Goal: Task Accomplishment & Management: Complete application form

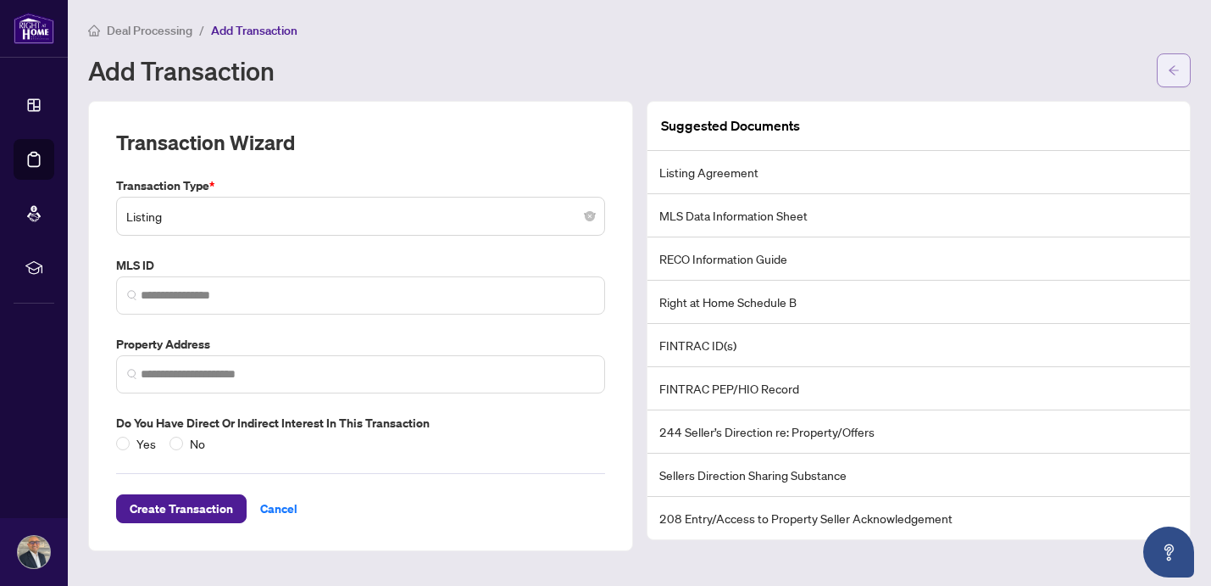
click at [1164, 67] on button "button" at bounding box center [1174, 70] width 34 height 34
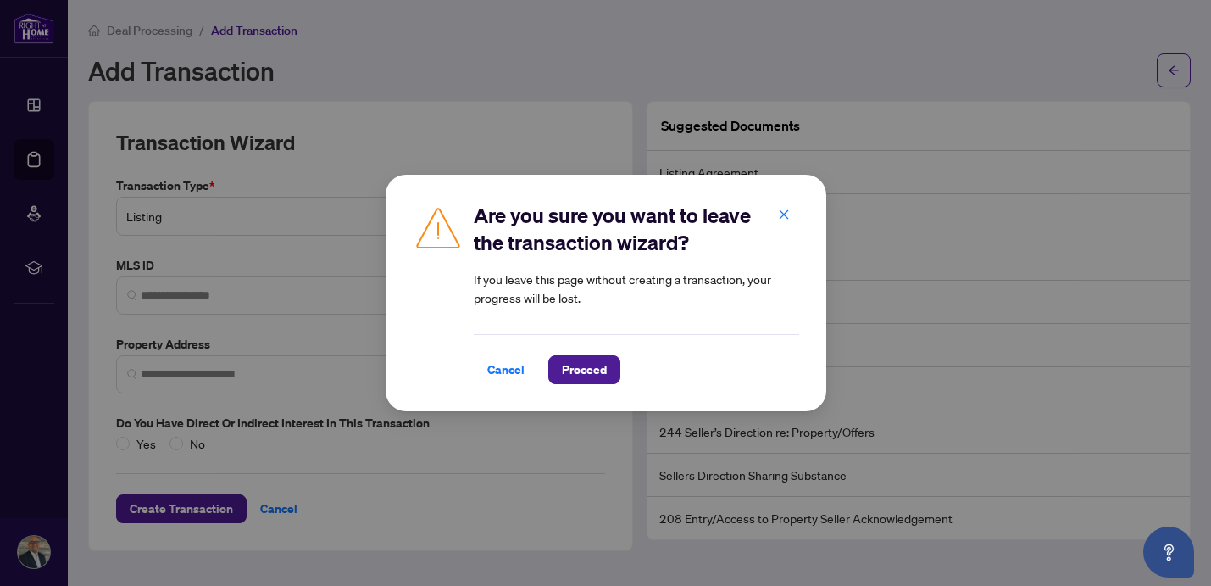
click at [151, 31] on div "Are you sure you want to leave the transaction wizard? If you leave this page w…" at bounding box center [605, 293] width 1211 height 586
click at [780, 214] on icon "close" at bounding box center [784, 214] width 12 height 12
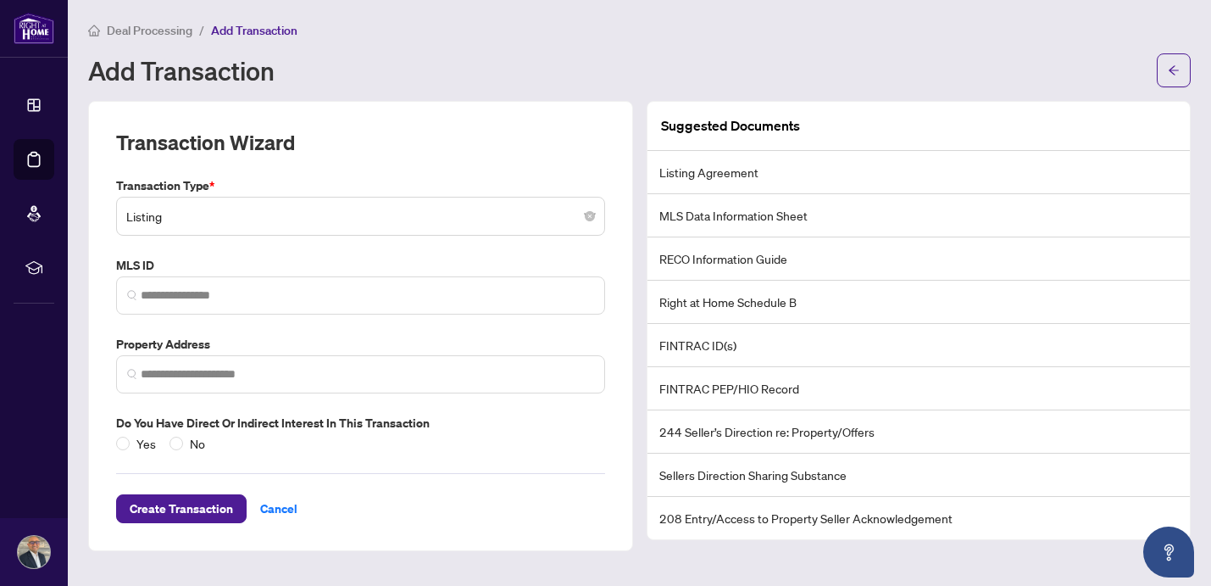
click at [164, 34] on span "Deal Processing" at bounding box center [150, 30] width 86 height 15
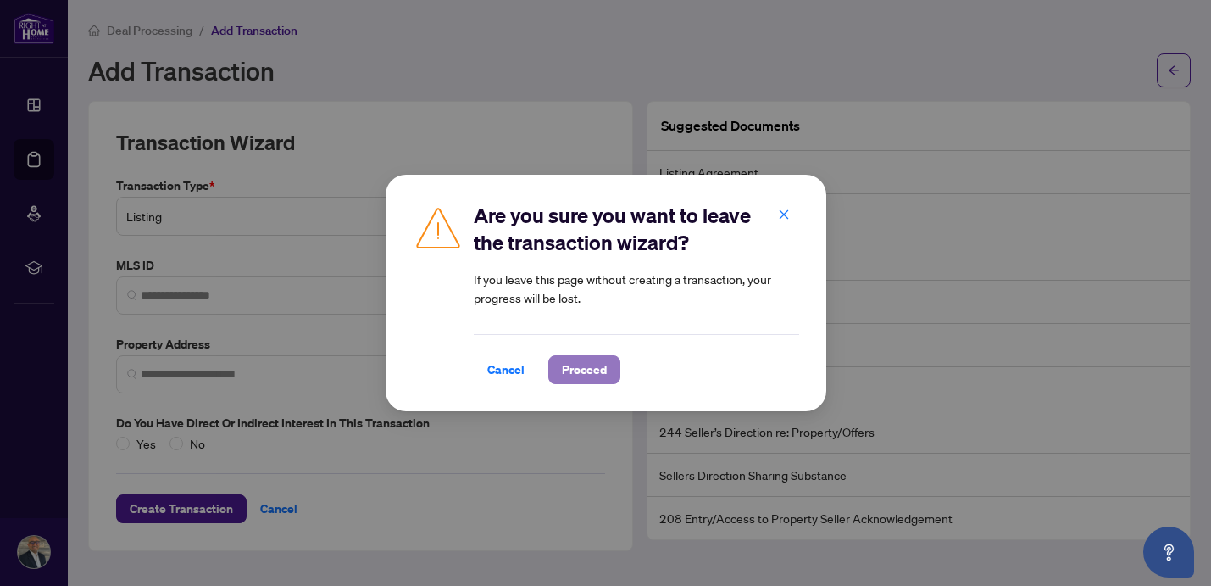
click at [574, 370] on span "Proceed" at bounding box center [584, 369] width 45 height 27
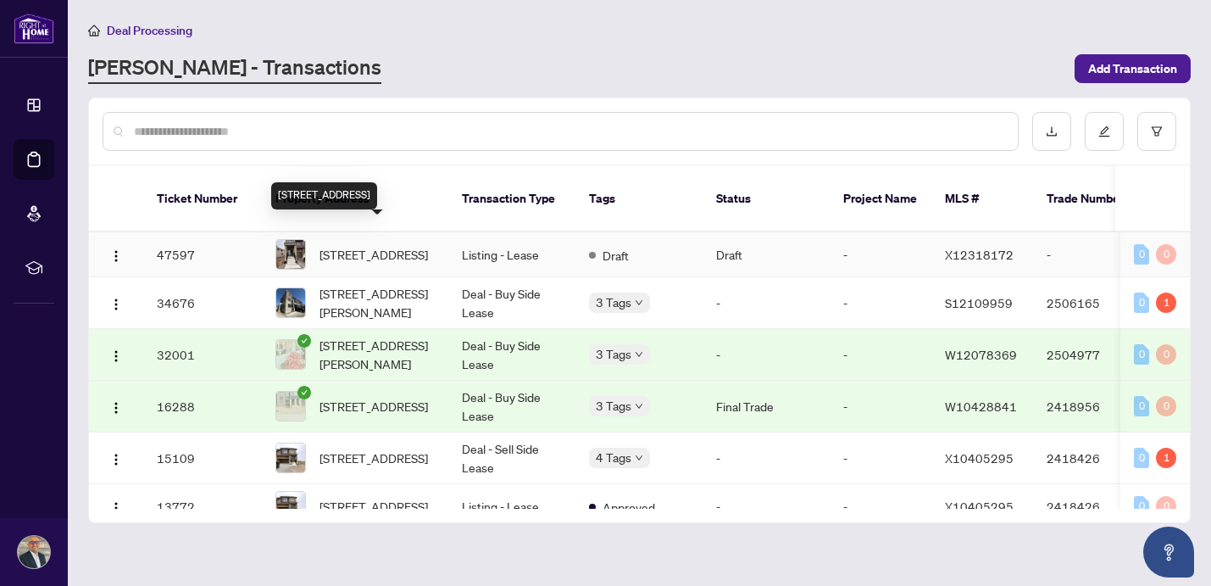
click at [390, 245] on span "[STREET_ADDRESS]" at bounding box center [373, 254] width 108 height 19
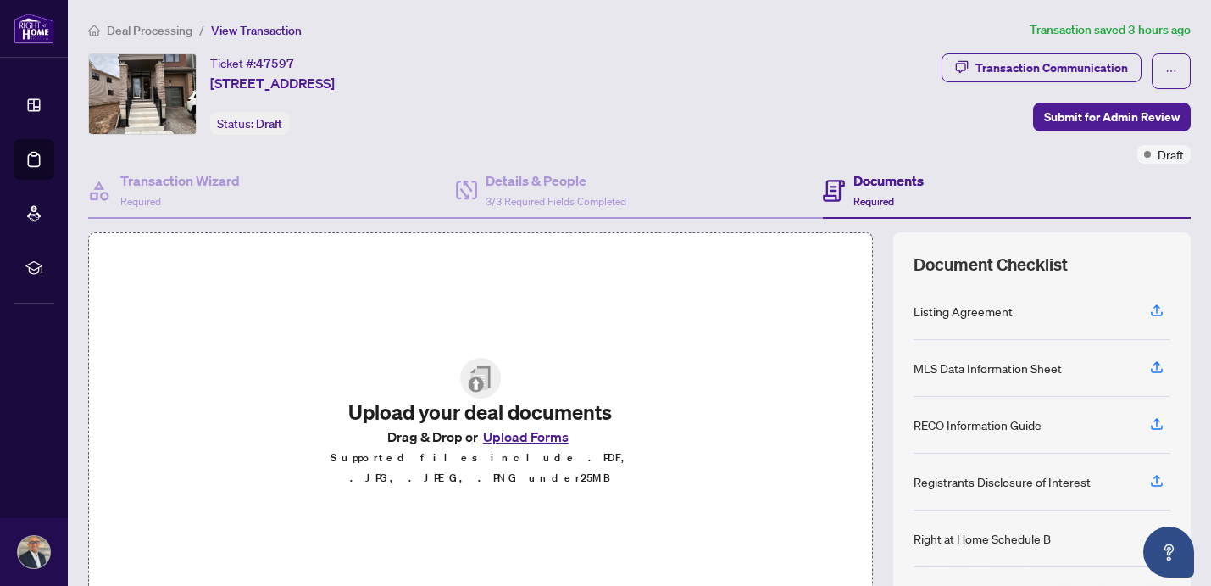
click at [519, 445] on button "Upload Forms" at bounding box center [526, 436] width 96 height 22
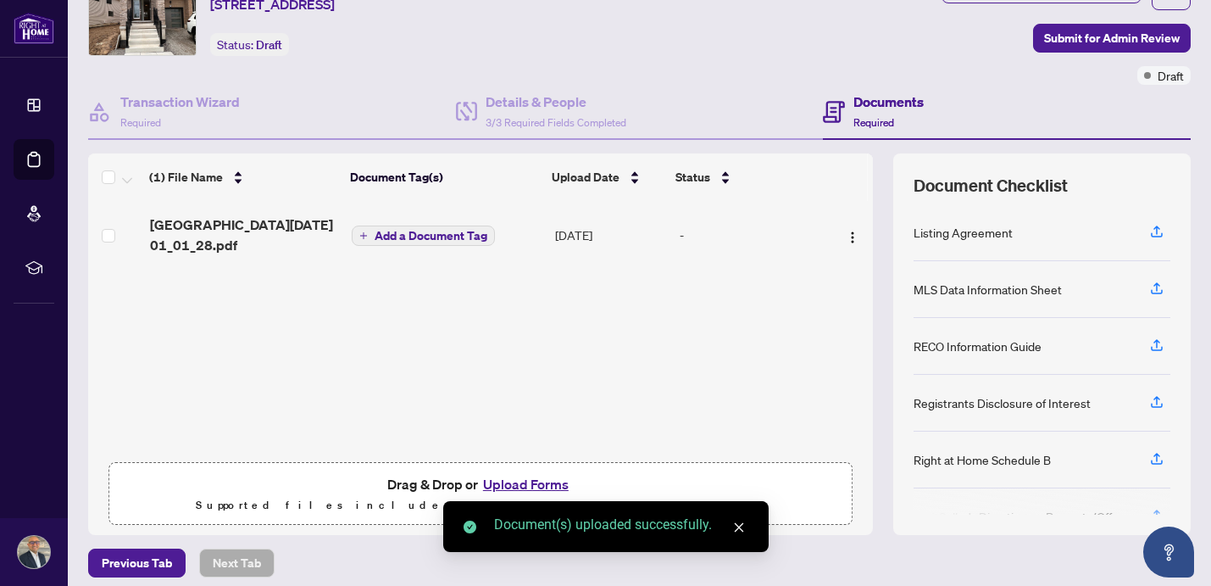
scroll to position [84, 0]
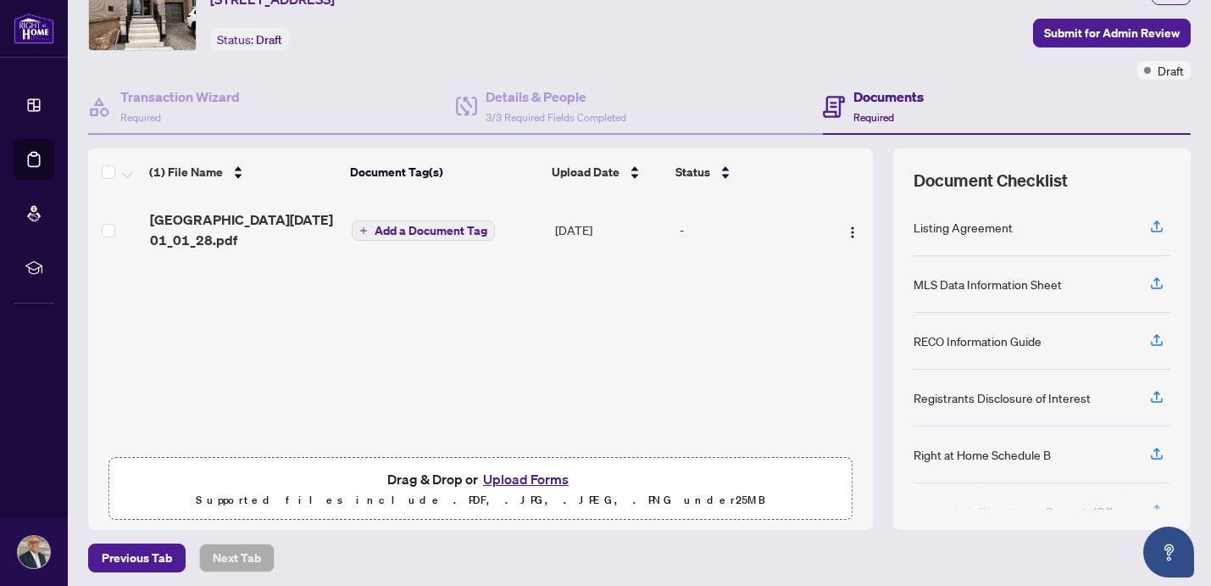
click at [441, 232] on span "Add a Document Tag" at bounding box center [431, 231] width 113 height 12
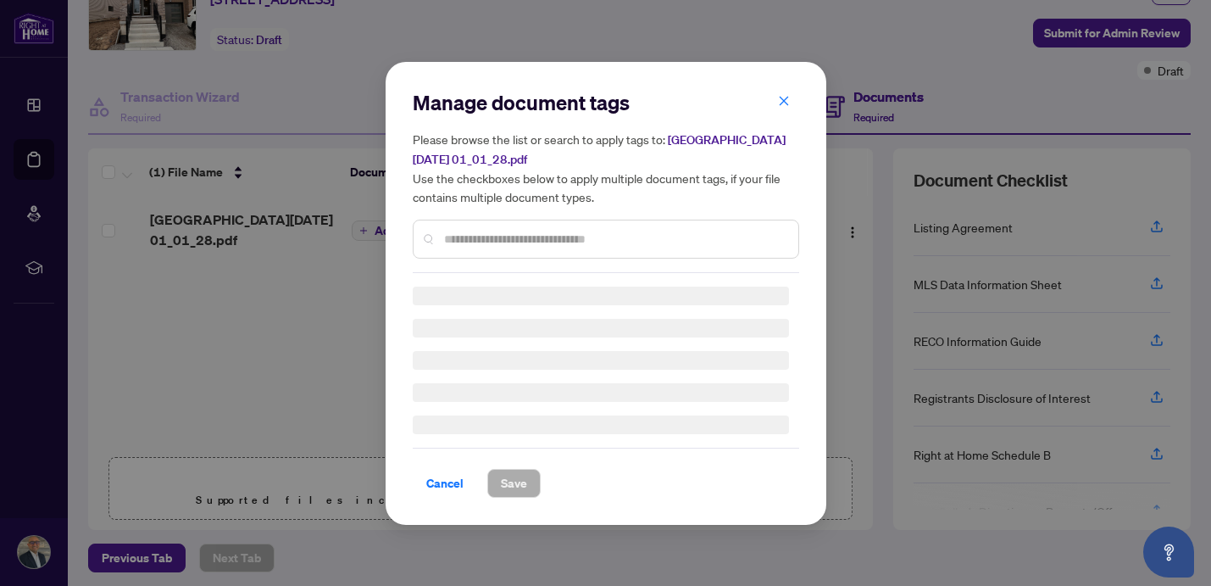
click at [453, 236] on div "Manage document tags Please browse the list or search to apply tags to: [GEOGRA…" at bounding box center [606, 181] width 386 height 184
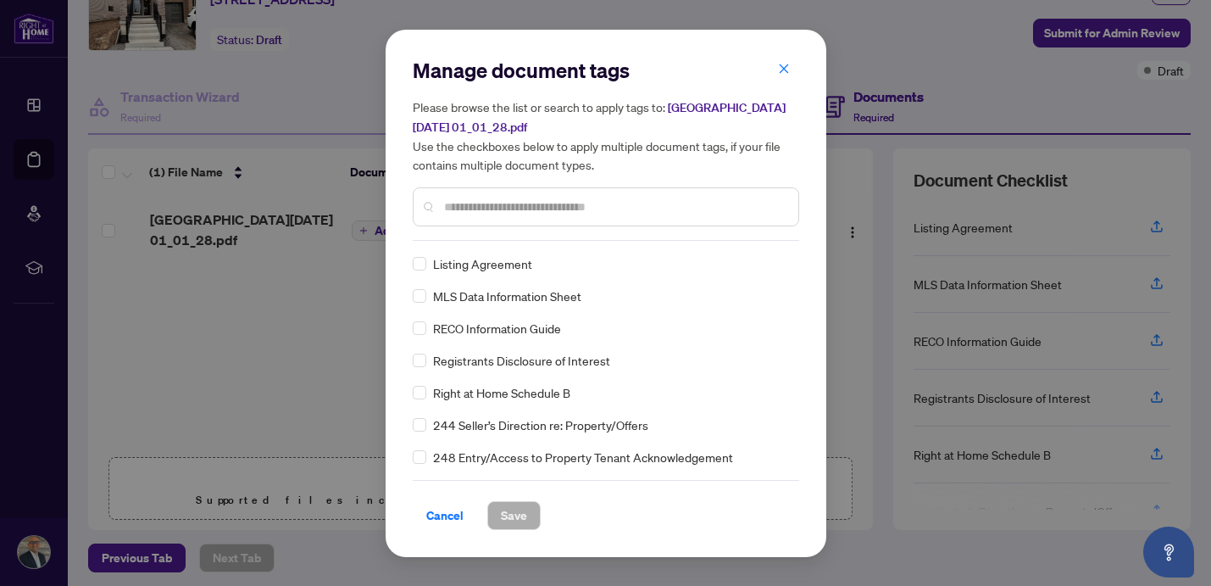
click at [478, 206] on input "text" at bounding box center [614, 206] width 341 height 19
type input "****"
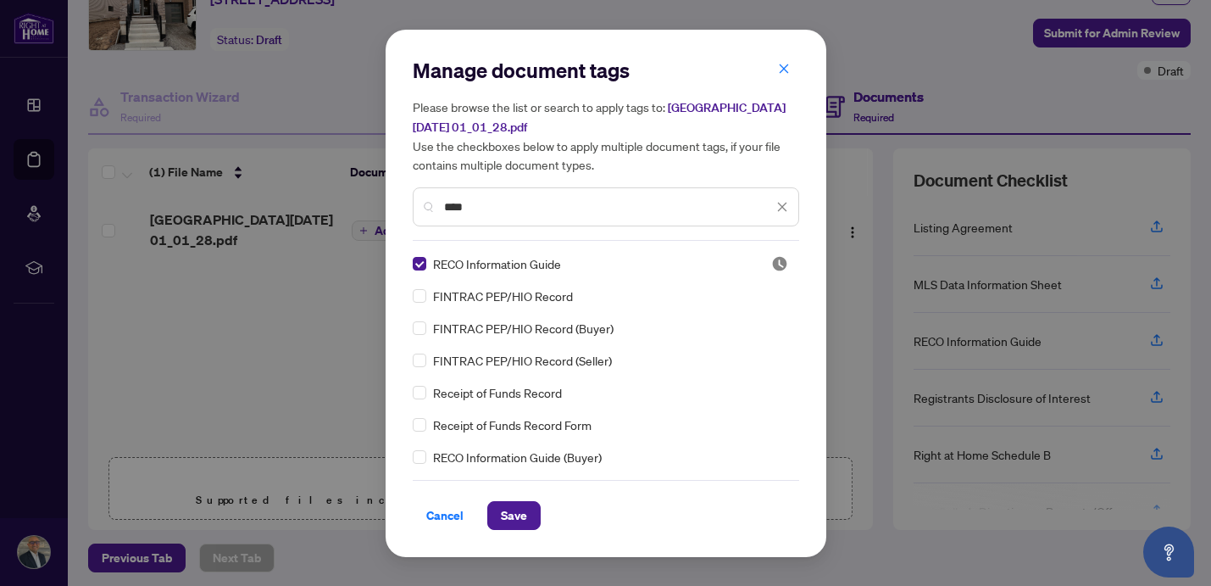
click at [780, 207] on icon "close" at bounding box center [781, 206] width 9 height 9
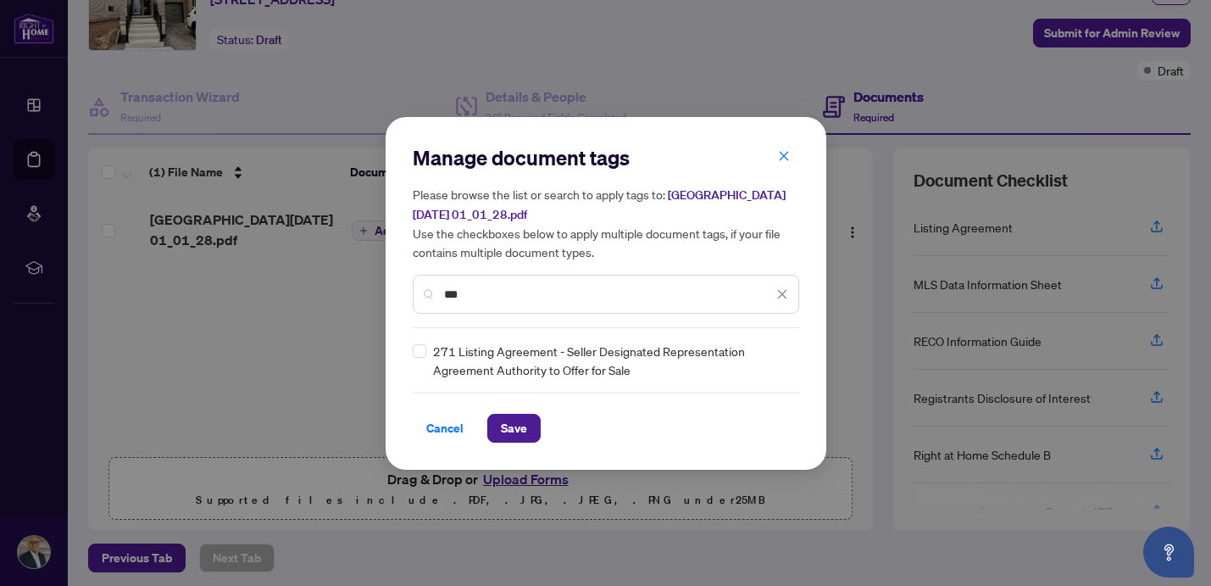
type input "***"
click at [784, 288] on icon "close" at bounding box center [782, 294] width 12 height 12
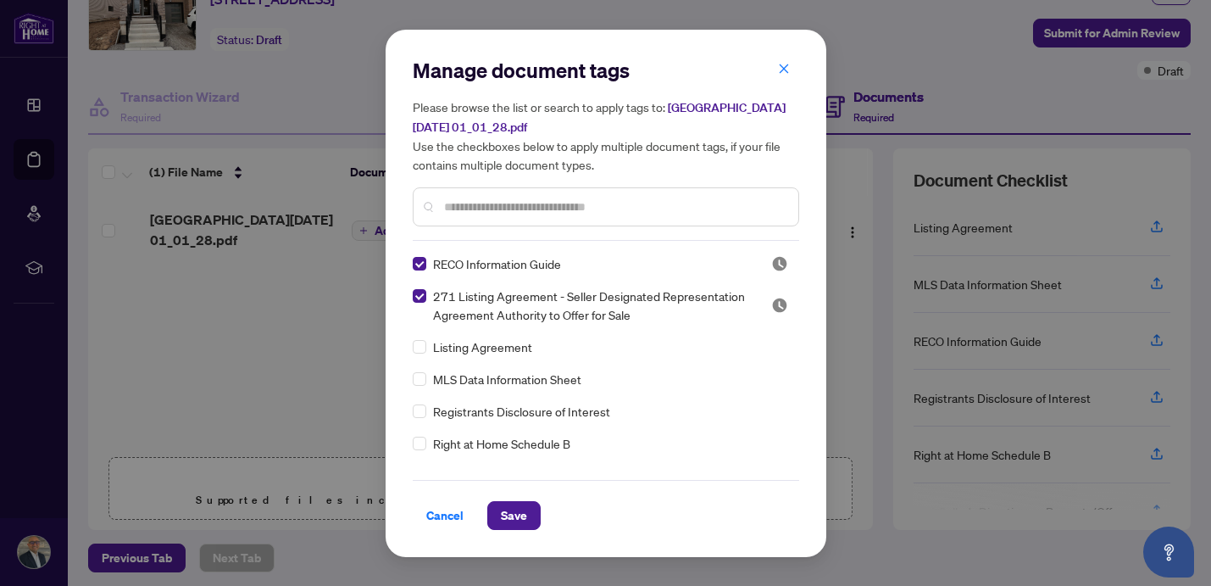
click at [667, 303] on span "271 Listing Agreement - Seller Designated Representation Agreement Authority to…" at bounding box center [592, 304] width 318 height 37
click at [636, 192] on div at bounding box center [606, 206] width 386 height 39
click at [635, 208] on input "text" at bounding box center [614, 206] width 341 height 19
click at [480, 204] on input "text" at bounding box center [614, 206] width 341 height 19
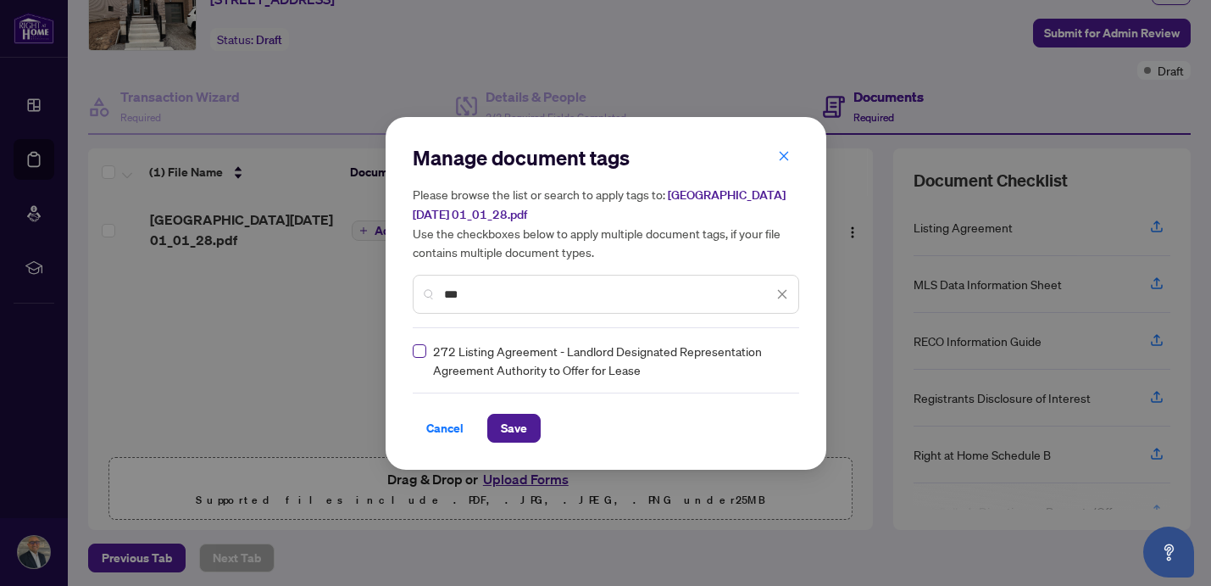
type input "***"
click at [507, 420] on span "Save" at bounding box center [514, 427] width 26 height 27
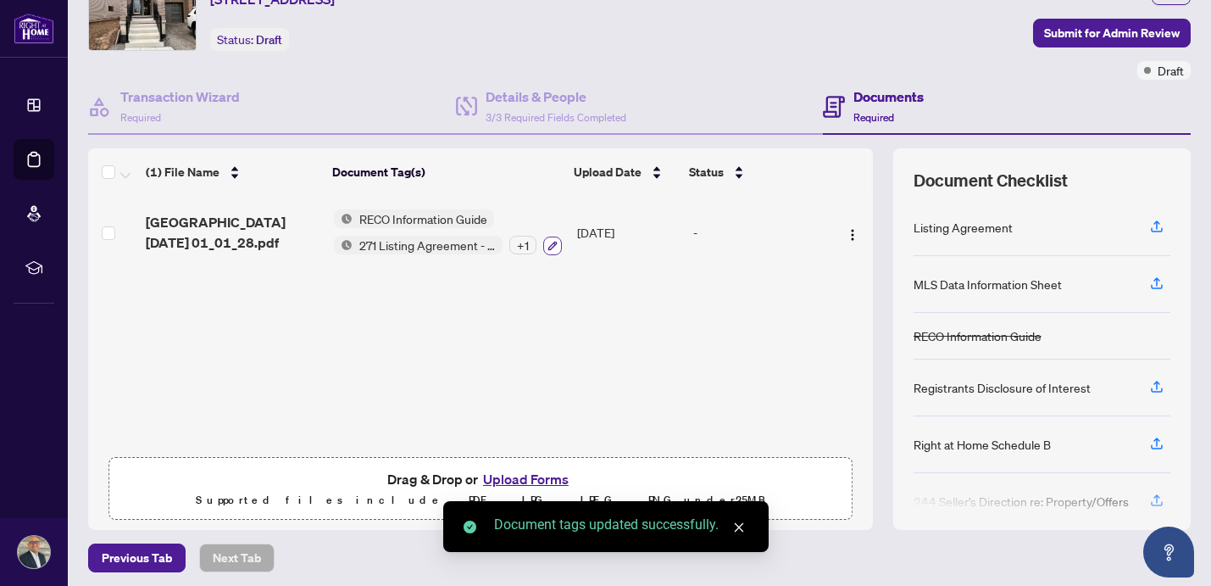
click at [548, 242] on icon "button" at bounding box center [552, 246] width 10 height 10
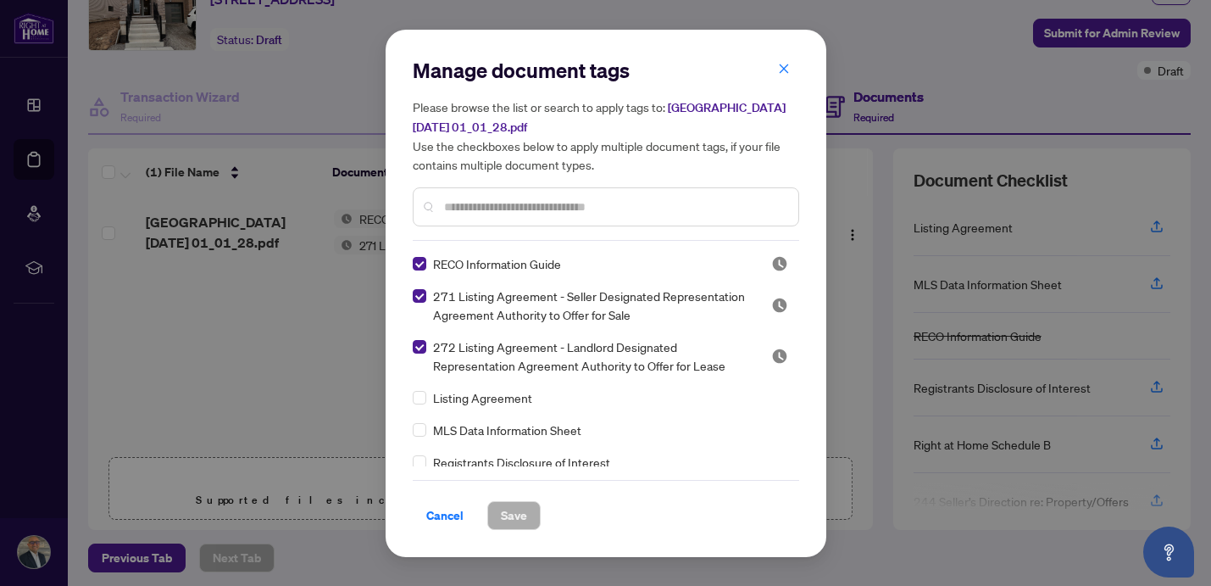
click at [517, 203] on input "text" at bounding box center [614, 206] width 341 height 19
click at [515, 210] on input "text" at bounding box center [614, 206] width 341 height 19
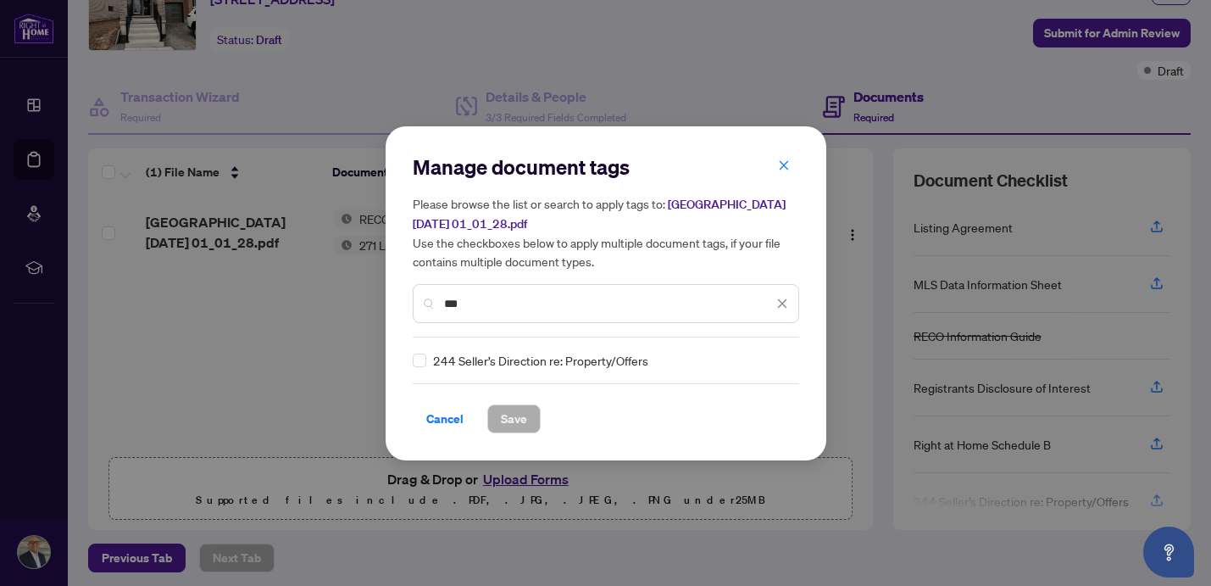
type input "***"
click at [781, 308] on icon "close" at bounding box center [782, 303] width 12 height 12
click at [731, 308] on input "text" at bounding box center [614, 303] width 341 height 19
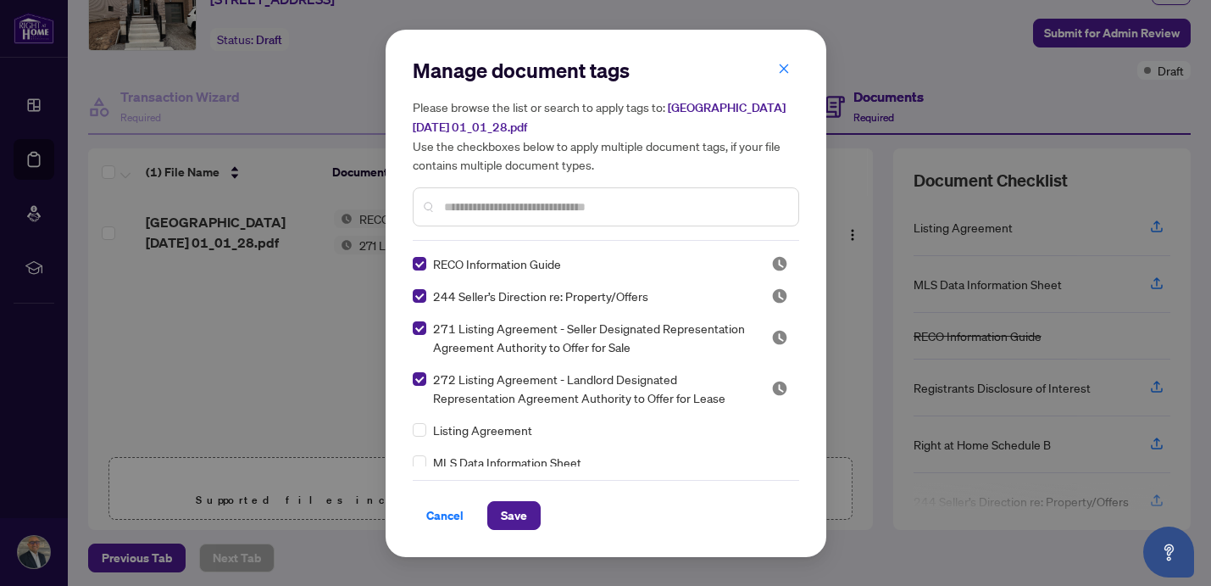
click at [447, 206] on input "text" at bounding box center [614, 206] width 341 height 19
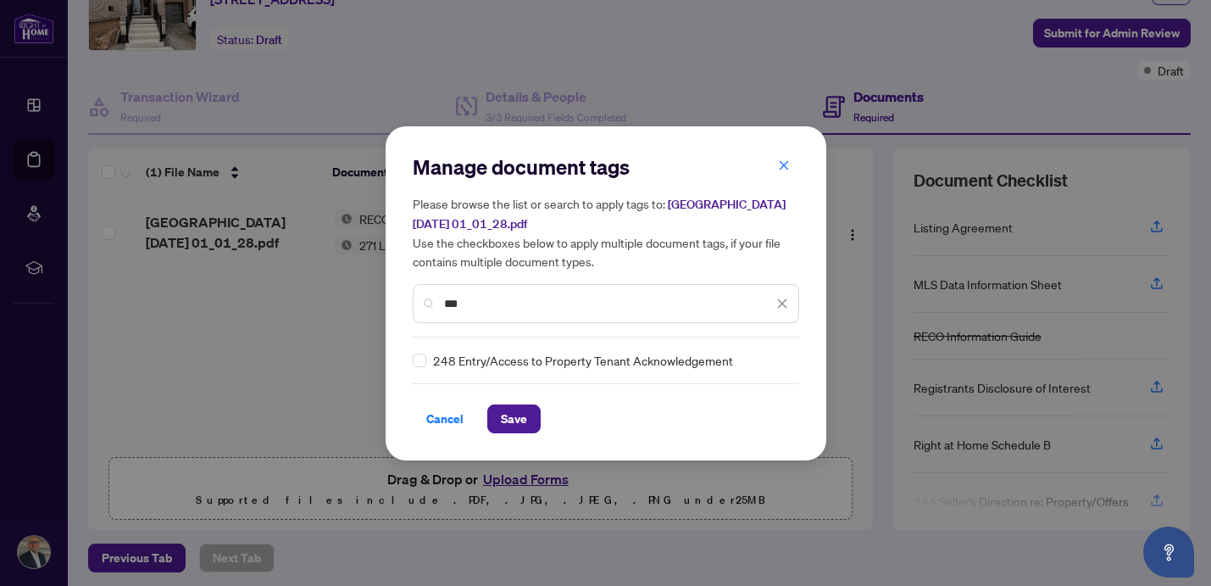
type input "***"
click at [781, 305] on icon "close" at bounding box center [782, 303] width 12 height 12
click at [688, 303] on input "text" at bounding box center [614, 303] width 341 height 19
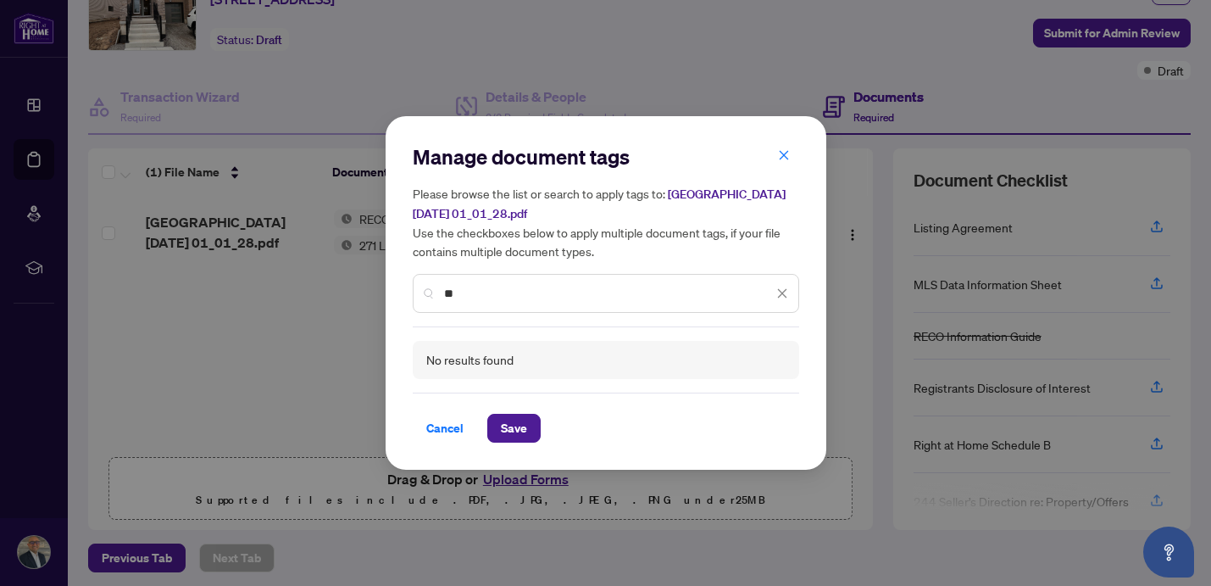
type input "*"
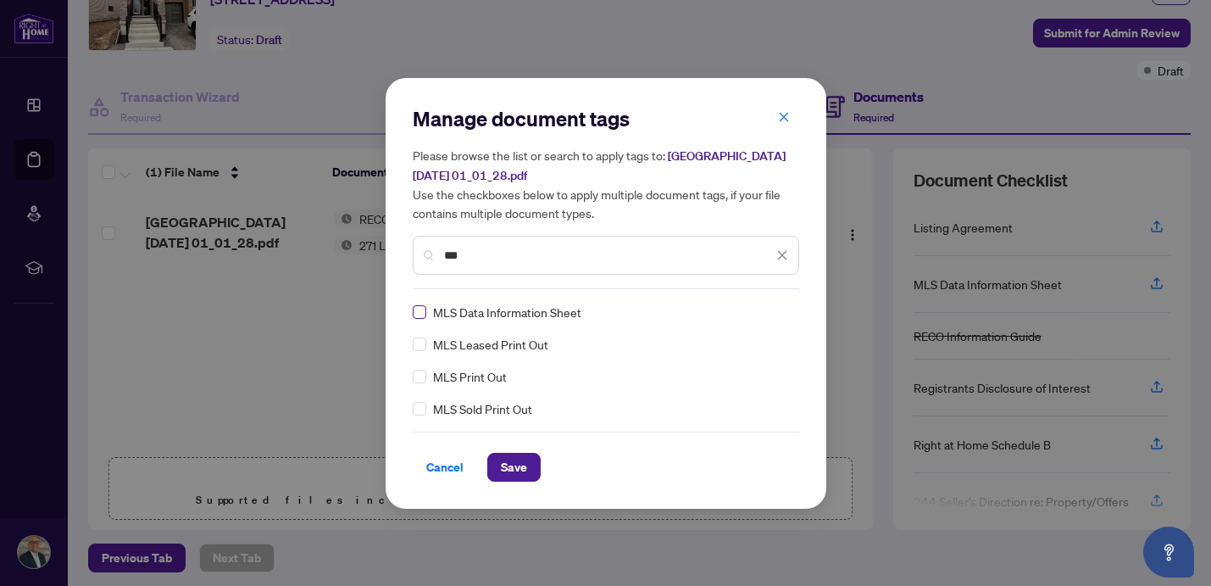
type input "***"
click at [784, 251] on icon "close" at bounding box center [781, 254] width 9 height 9
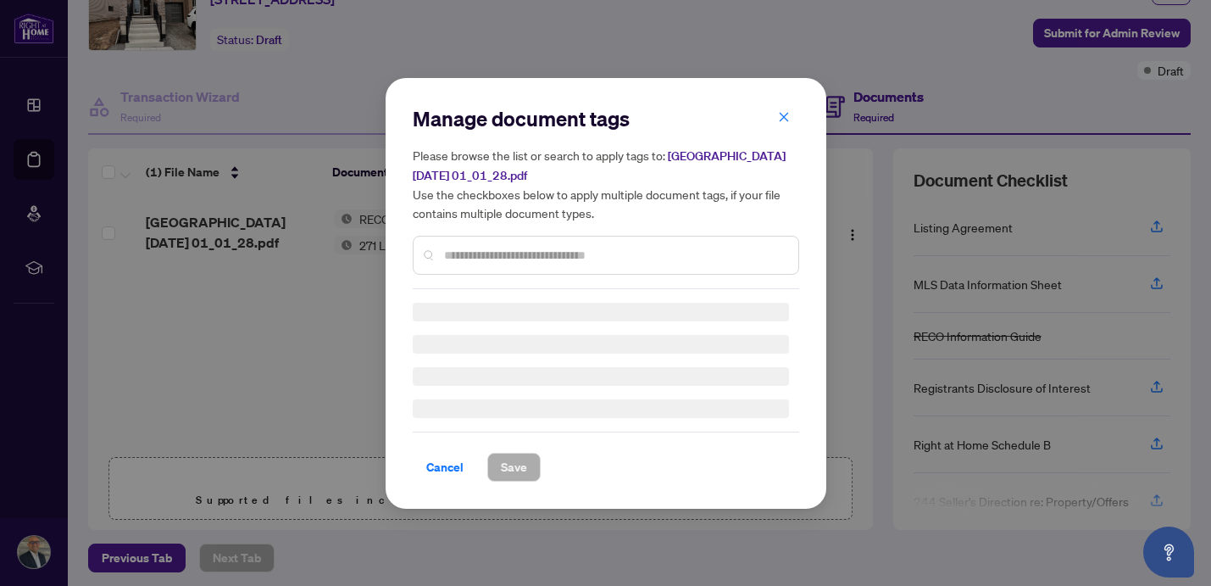
click at [647, 258] on div "Manage document tags Please browse the list or search to apply tags to: [GEOGRA…" at bounding box center [606, 293] width 386 height 376
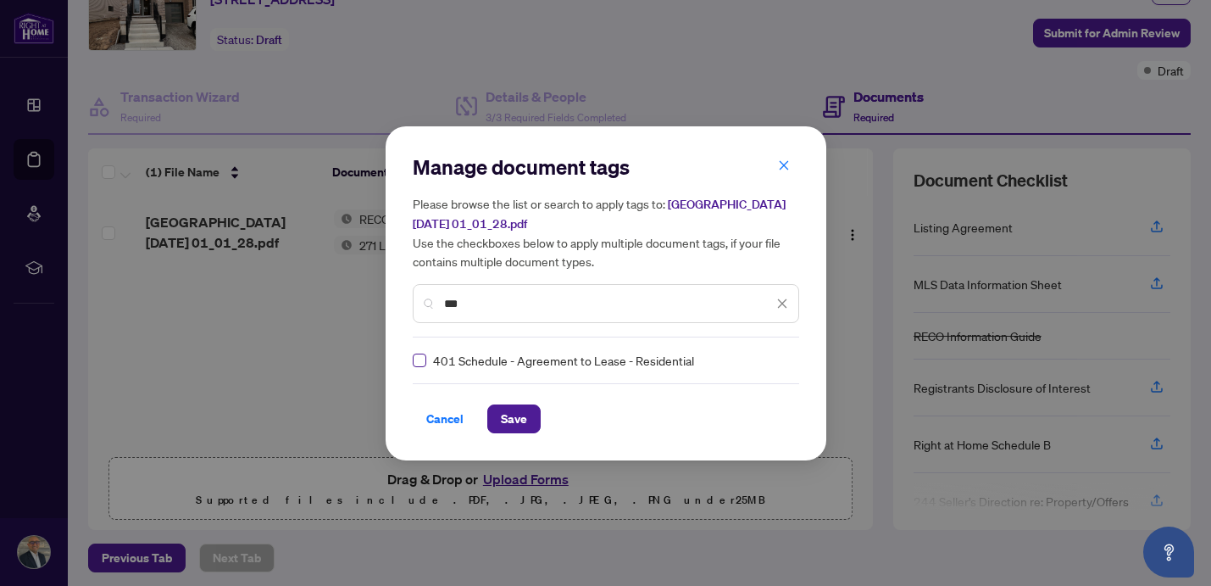
type input "***"
click at [506, 420] on span "Save" at bounding box center [514, 418] width 26 height 27
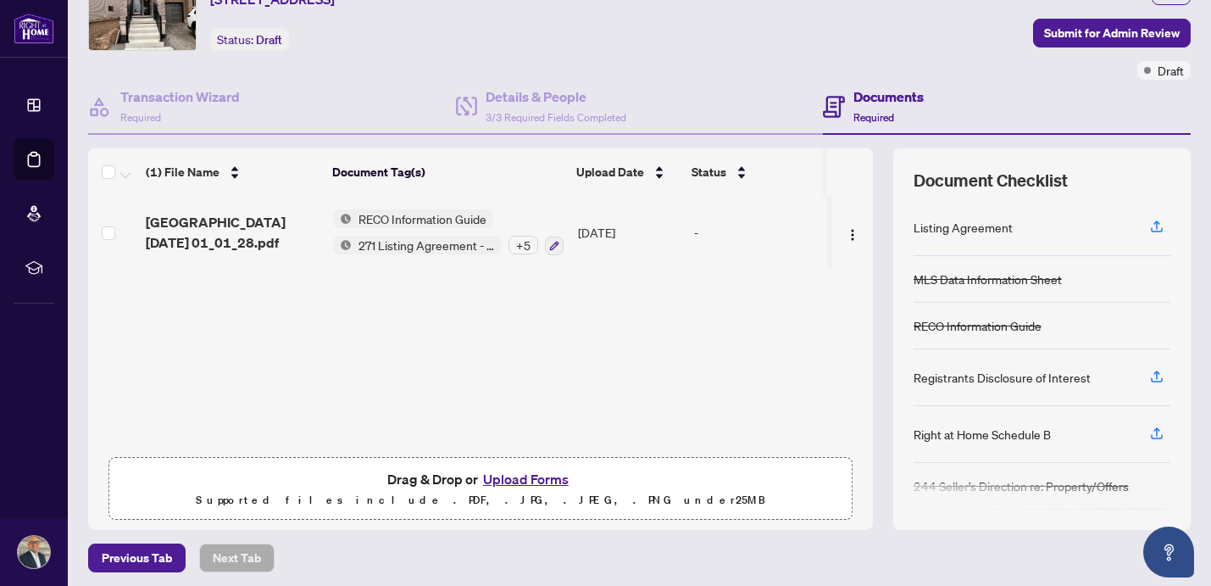
click at [529, 477] on button "Upload Forms" at bounding box center [526, 479] width 96 height 22
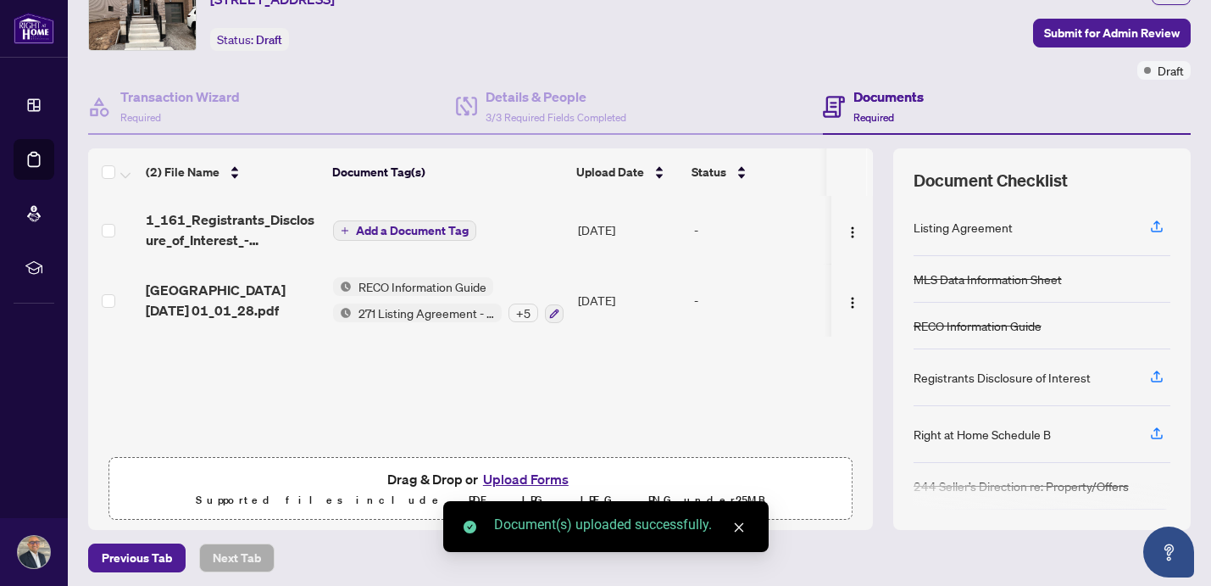
click at [432, 236] on button "Add a Document Tag" at bounding box center [404, 230] width 143 height 20
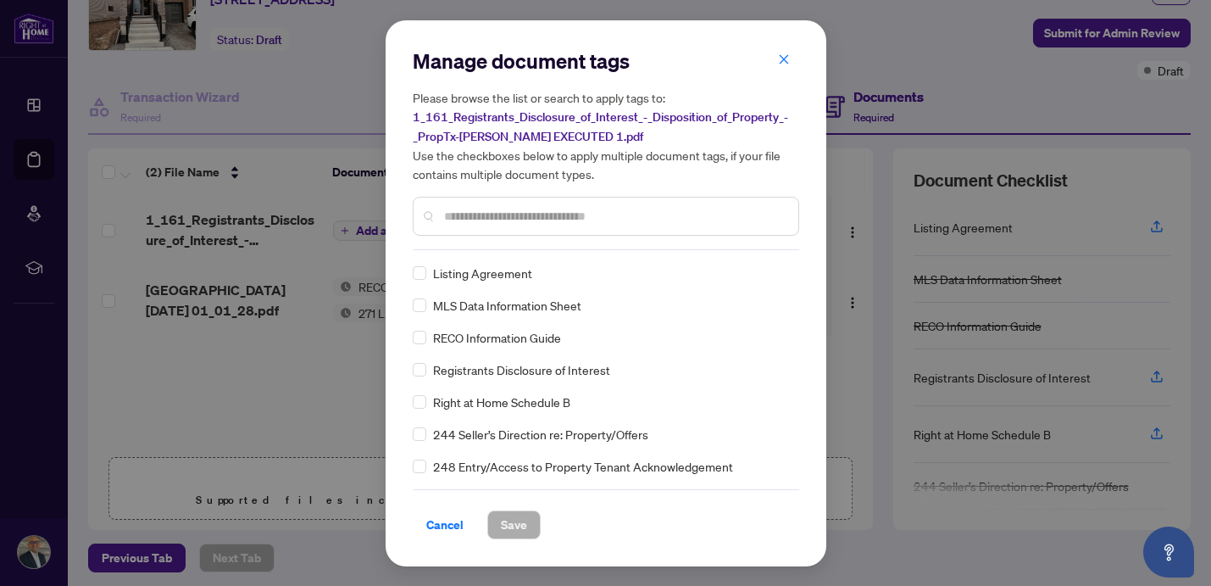
click at [459, 249] on div "Manage document tags Please browse the list or search to apply tags to: 1_161_R…" at bounding box center [606, 293] width 386 height 492
click at [493, 214] on input "text" at bounding box center [614, 216] width 341 height 19
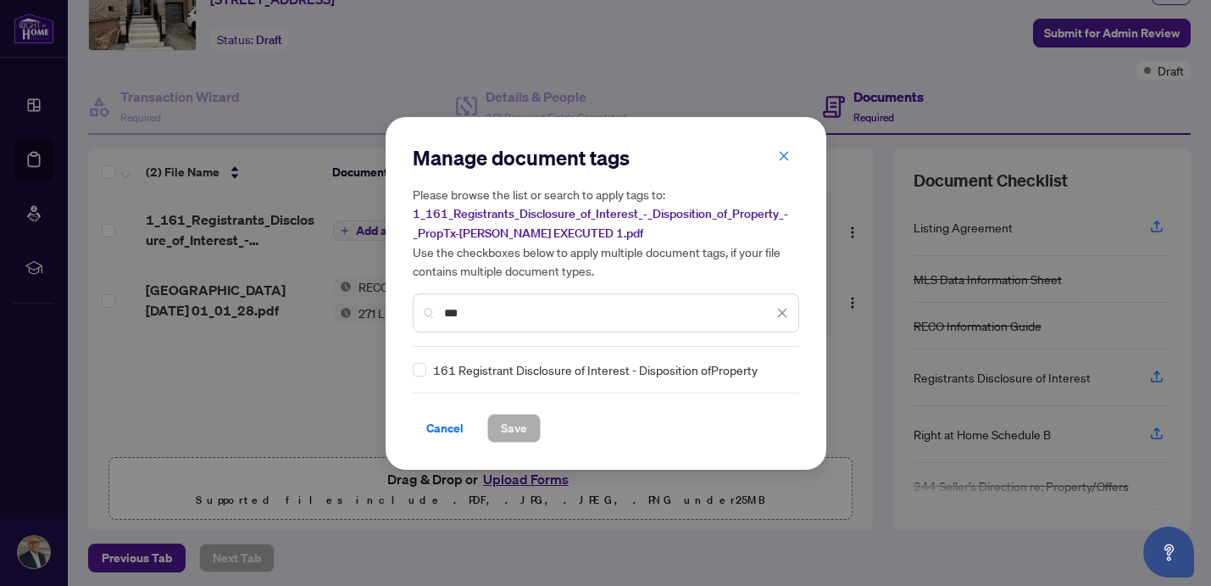
type input "***"
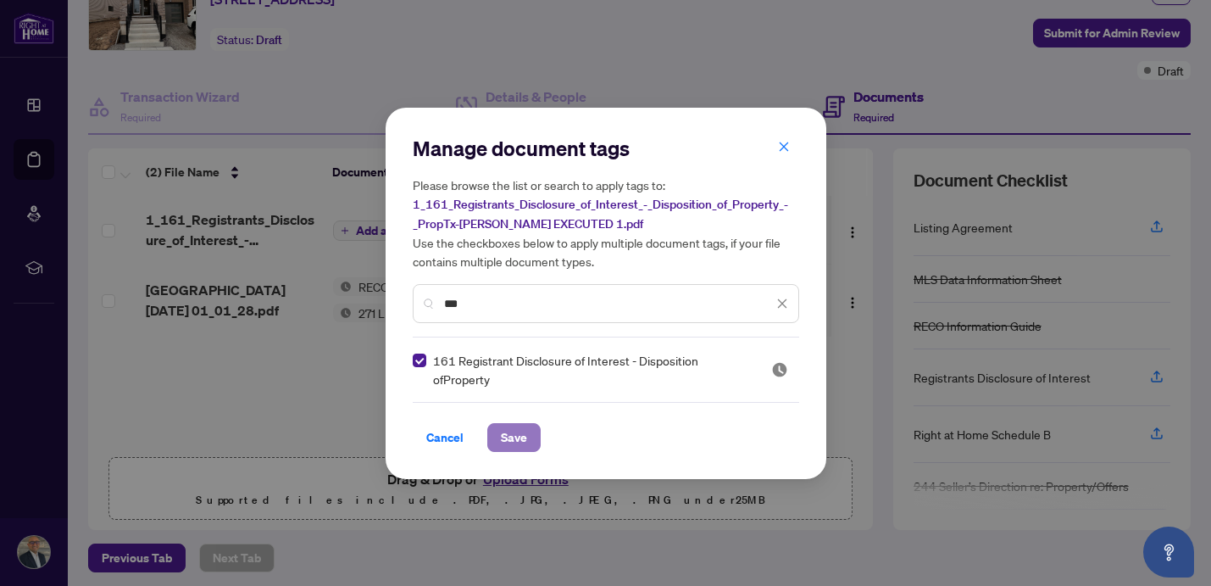
click at [509, 434] on span "Save" at bounding box center [514, 437] width 26 height 27
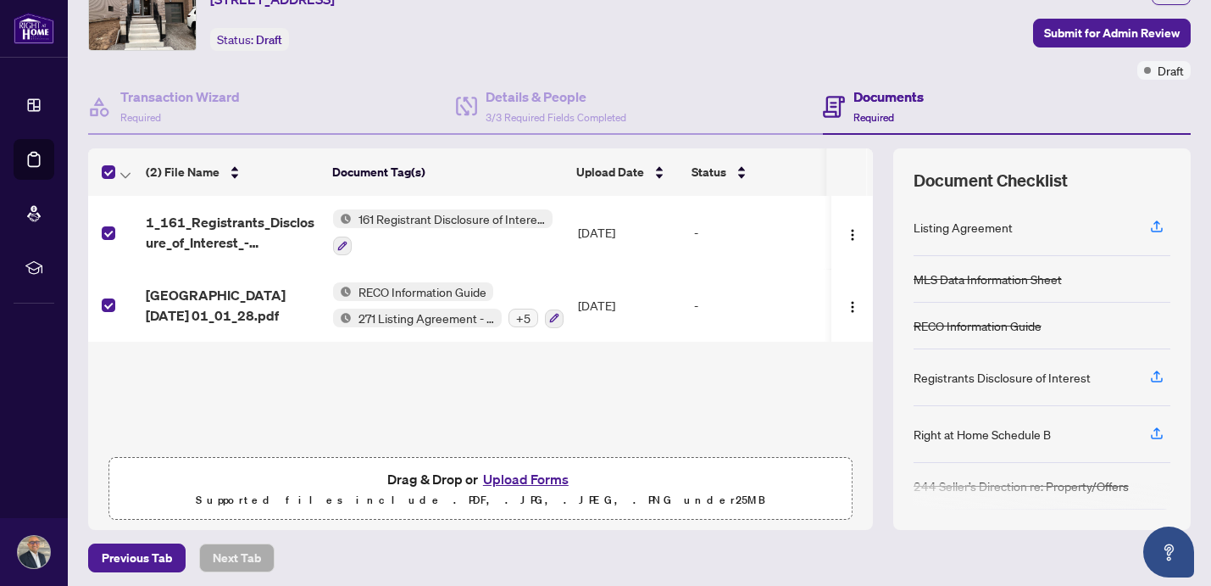
click at [719, 375] on div "(2) File Name Document Tag(s) Upload Date Status 1_161_Registrants_Disclosure_o…" at bounding box center [480, 338] width 785 height 381
click at [1094, 38] on span "Submit for Admin Review" at bounding box center [1112, 32] width 136 height 27
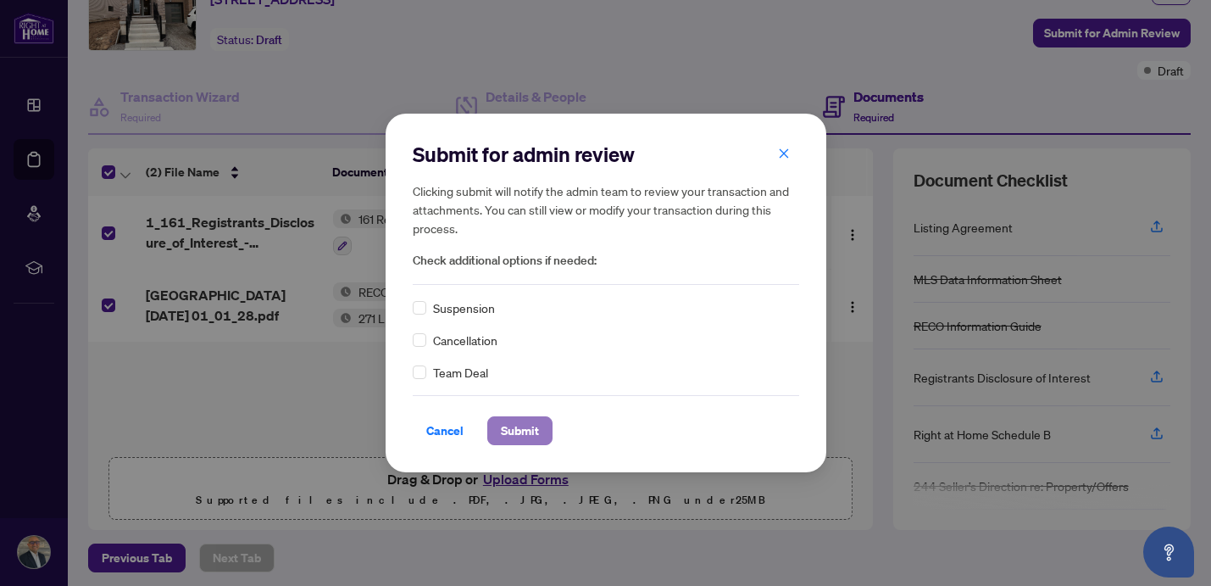
click at [529, 430] on span "Submit" at bounding box center [520, 430] width 38 height 27
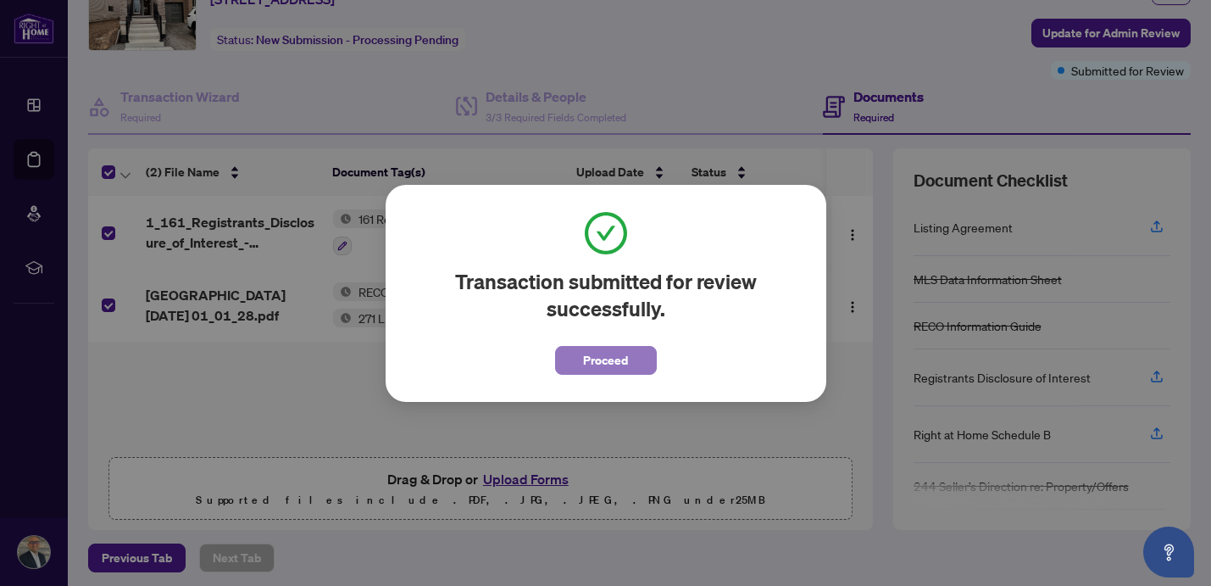
click at [594, 358] on span "Proceed" at bounding box center [605, 360] width 45 height 27
